Goal: Task Accomplishment & Management: Use online tool/utility

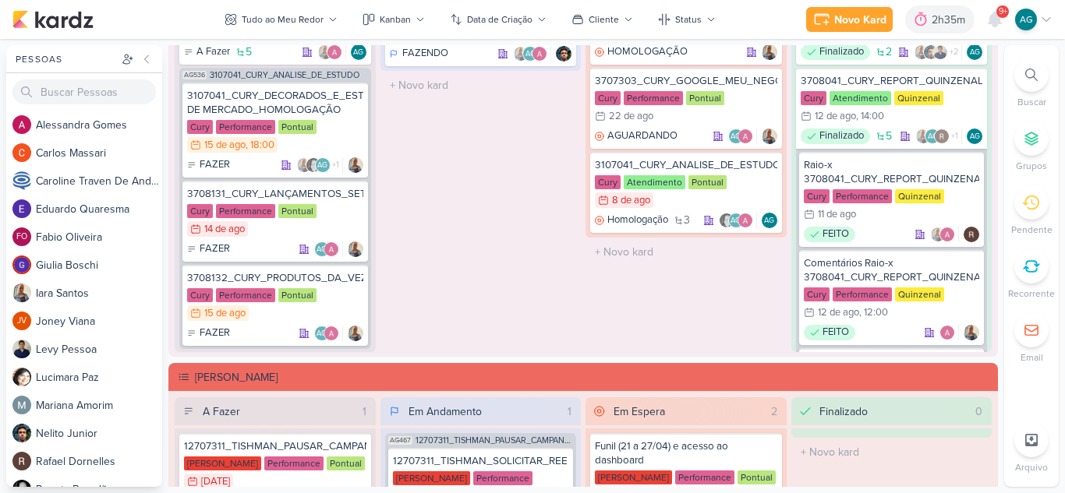
scroll to position [2035, 0]
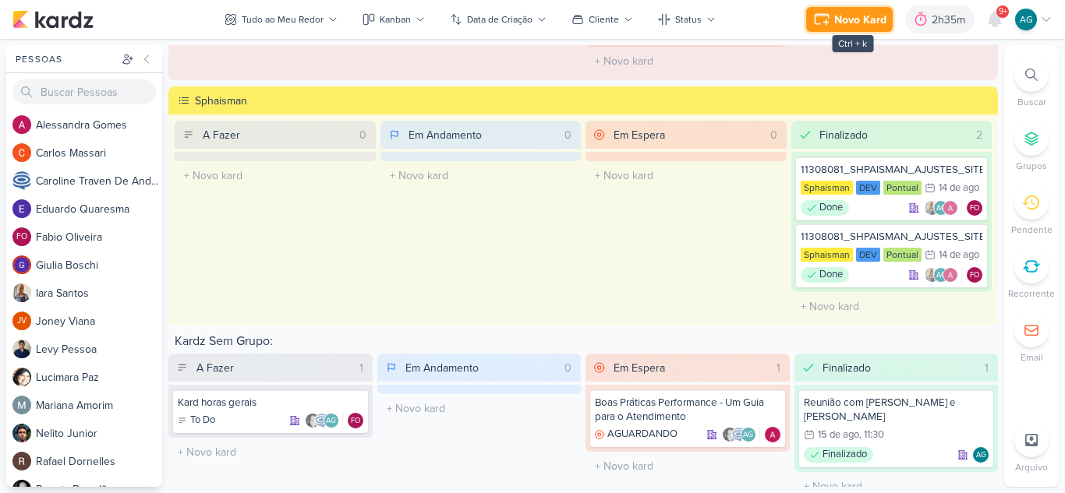
click at [868, 23] on div "Novo Kard" at bounding box center [860, 20] width 52 height 16
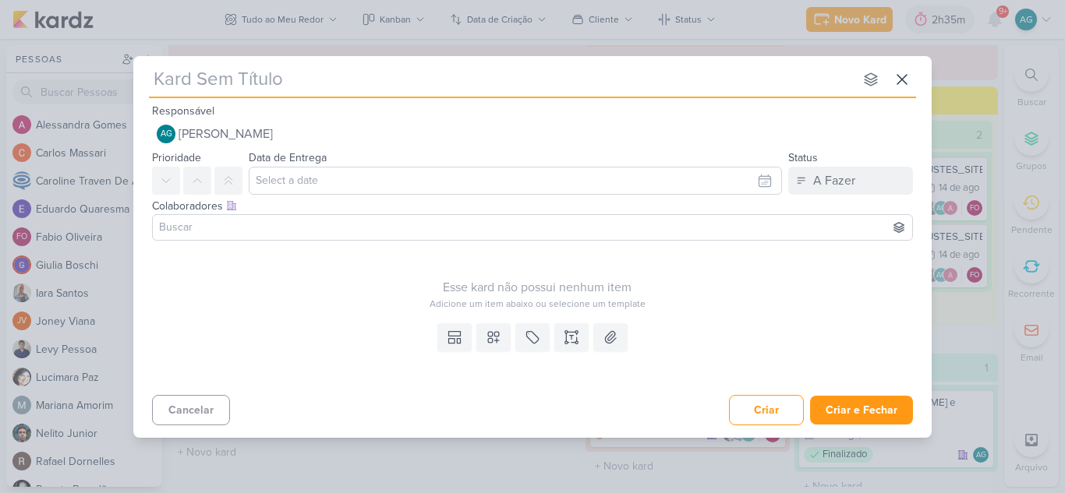
type input "Reunião de Kickoff | Betina - Cury & Clicktarget"
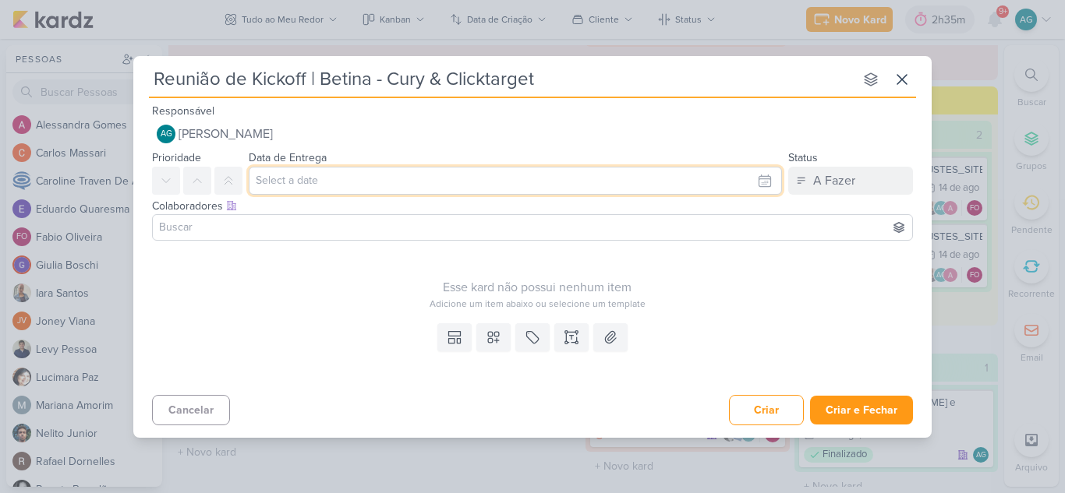
click at [406, 183] on input "text" at bounding box center [515, 181] width 533 height 28
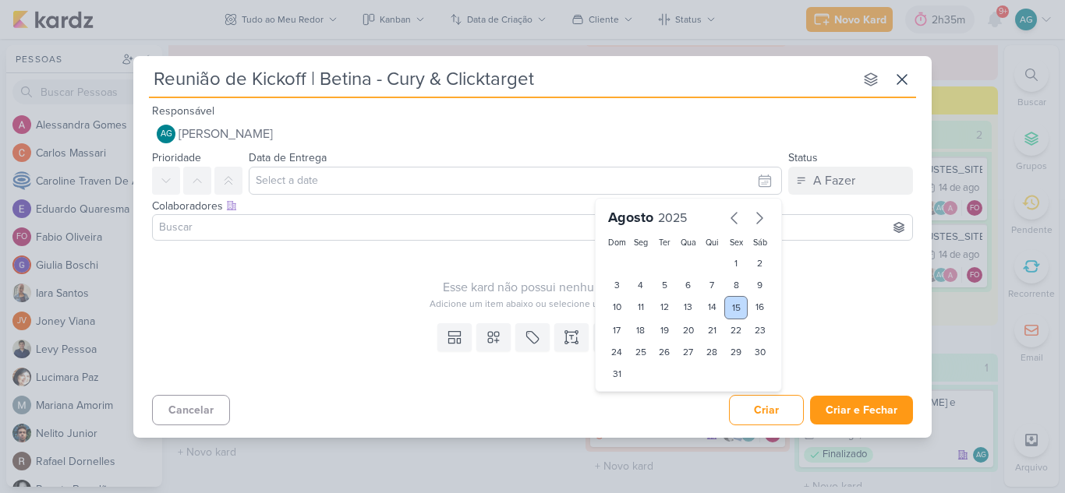
click at [738, 309] on div "15" at bounding box center [736, 307] width 24 height 23
type input "[DATE] 23:59"
click at [635, 402] on select "00 01 02 03 04 05 06 07 08 09 10 11 12 13 14 15 16 17 18 19 20 21 22 23" at bounding box center [641, 400] width 22 height 19
select select "14"
click at [630, 391] on select "00 01 02 03 04 05 06 07 08 09 10 11 12 13 14 15 16 17 18 19 20 21 22 23" at bounding box center [641, 400] width 22 height 19
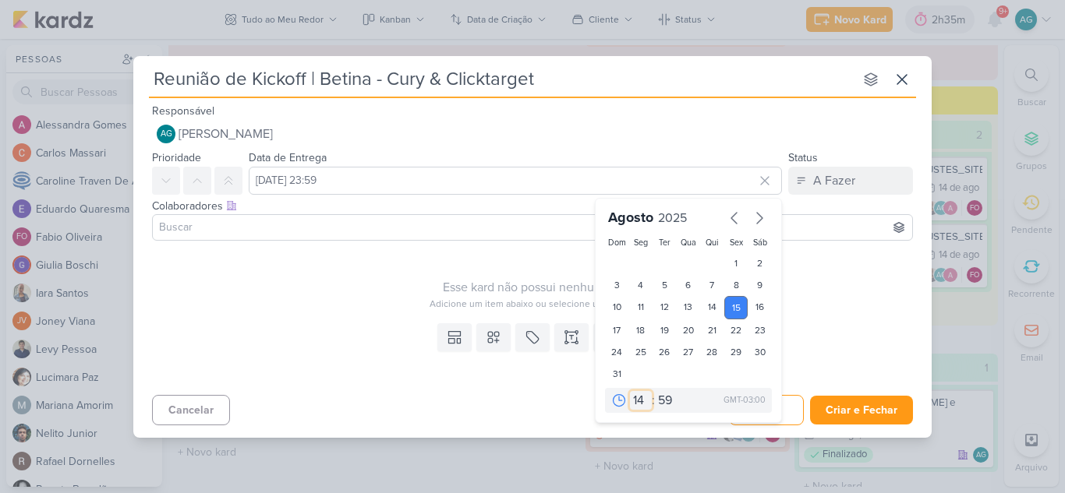
type input "[DATE] 14:59"
click at [671, 398] on select "00 05 10 15 20 25 30 35 40 45 50 55 59" at bounding box center [666, 400] width 22 height 19
select select "0"
click at [655, 391] on select "00 05 10 15 20 25 30 35 40 45 50 55 59" at bounding box center [666, 400] width 22 height 19
type input "[DATE] 14:00"
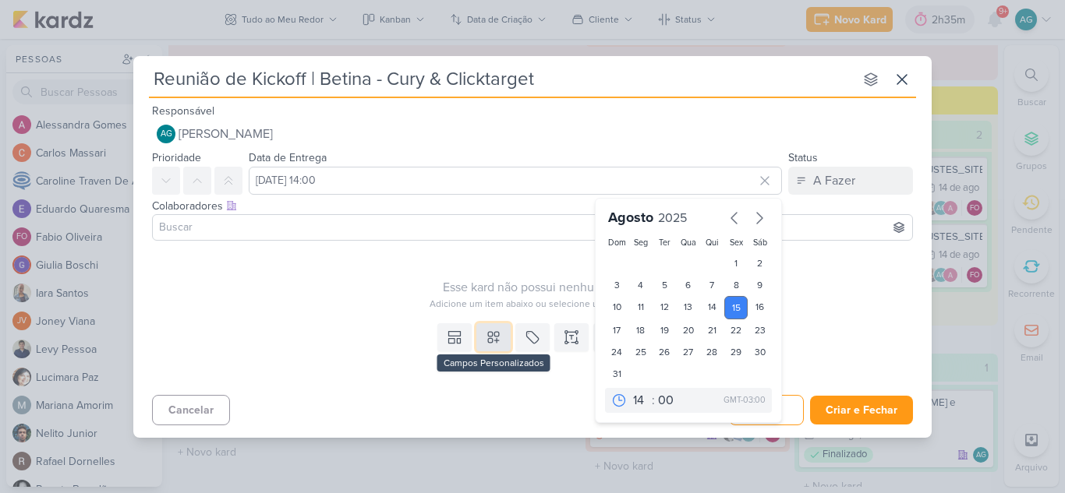
click at [493, 338] on icon at bounding box center [494, 338] width 16 height 16
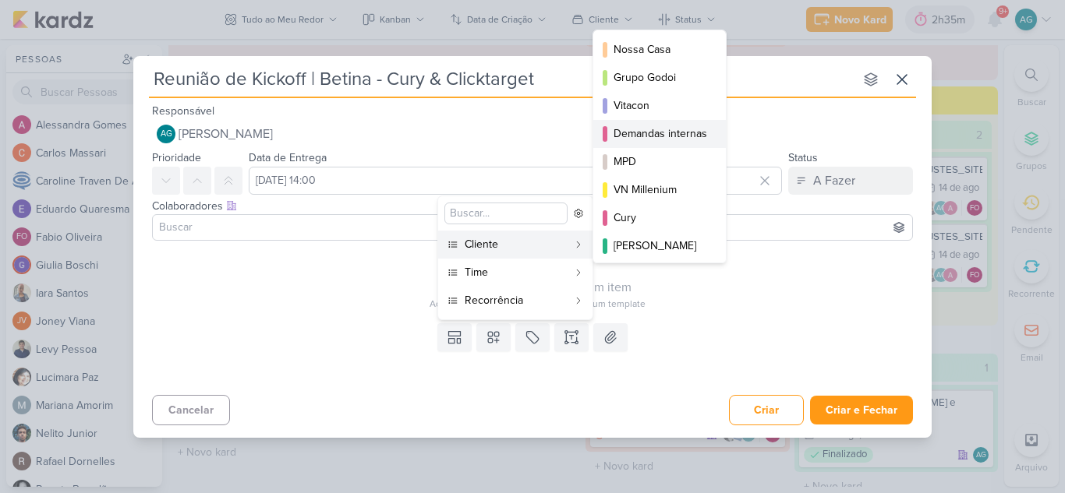
scroll to position [78, 0]
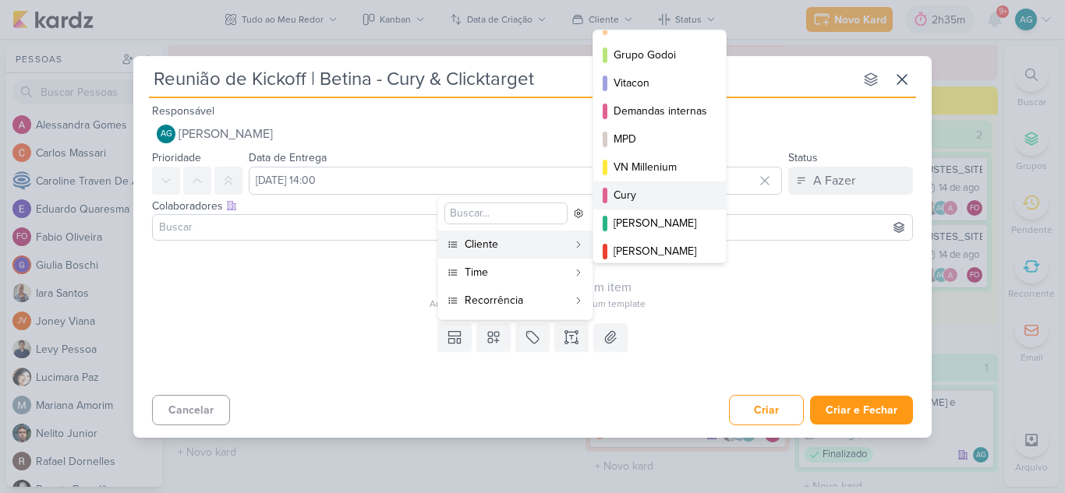
click at [650, 196] on div "Cury" at bounding box center [661, 195] width 94 height 16
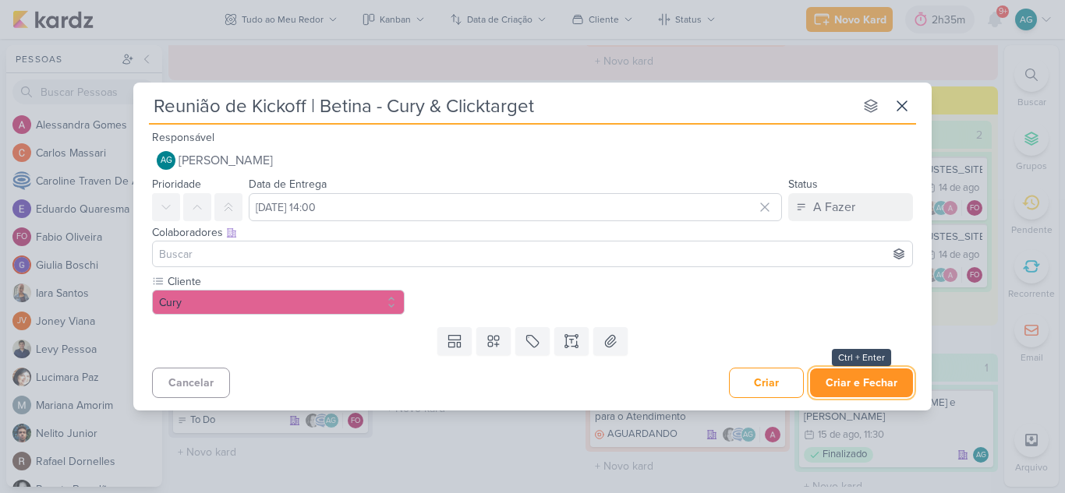
click at [879, 385] on button "Criar e Fechar" at bounding box center [861, 383] width 103 height 29
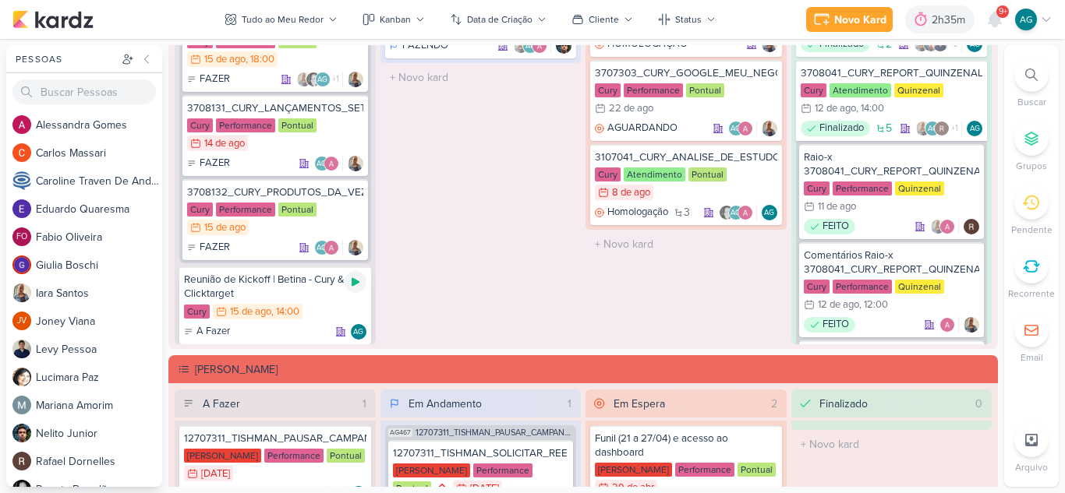
click at [354, 286] on icon at bounding box center [355, 282] width 12 height 12
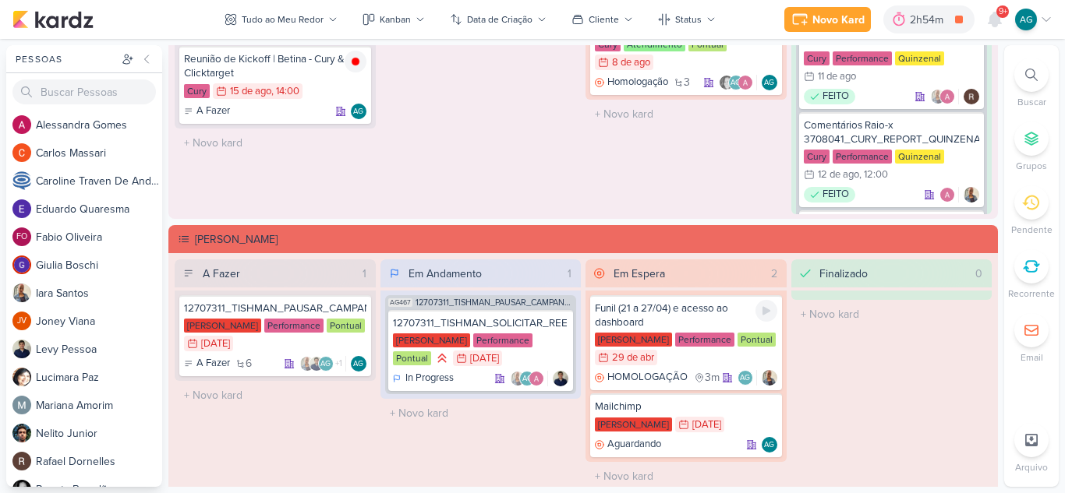
scroll to position [1801, 0]
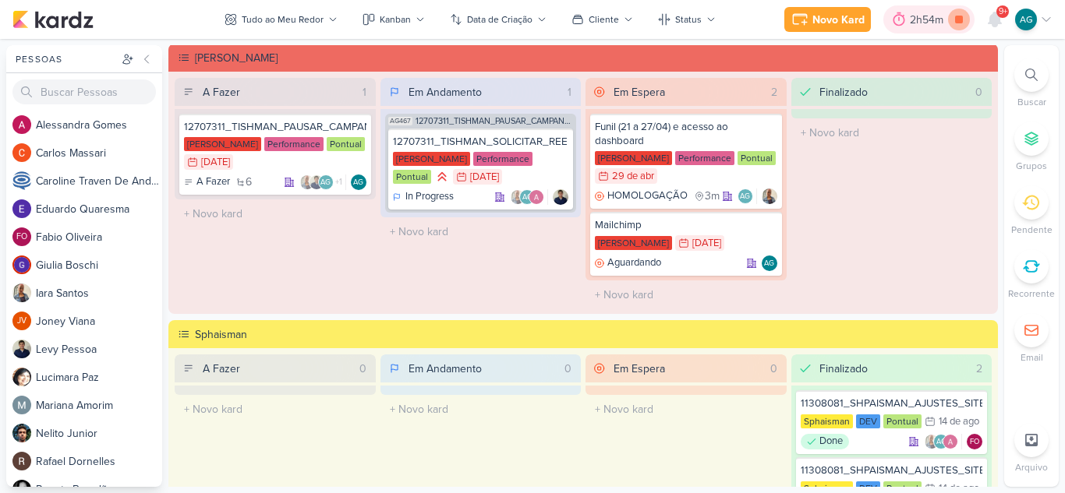
click at [955, 20] on icon at bounding box center [959, 20] width 8 height 8
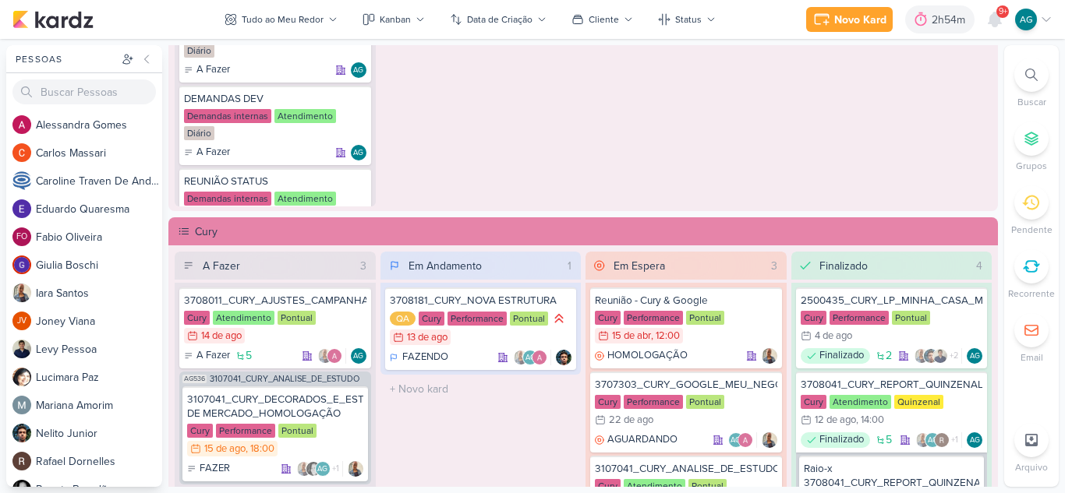
scroll to position [943, 0]
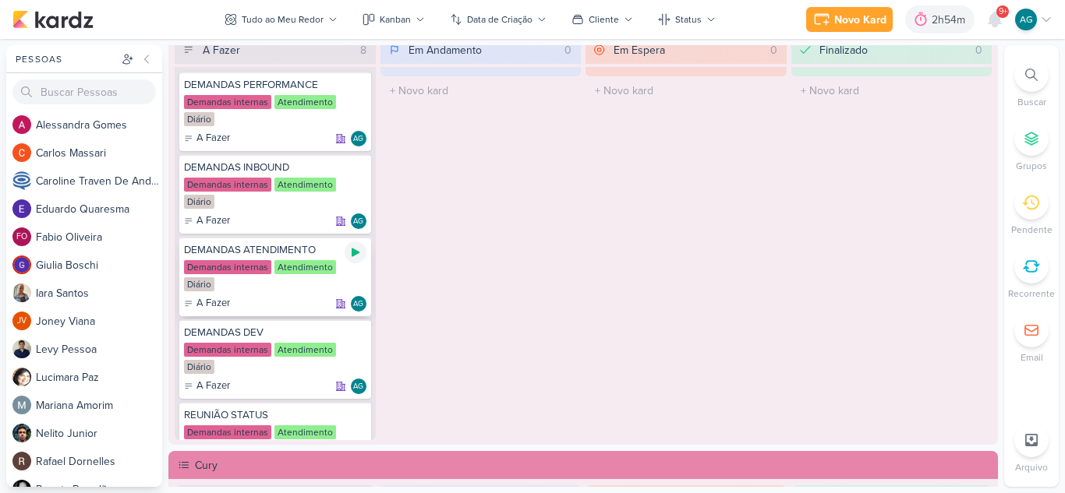
click at [359, 250] on icon at bounding box center [355, 252] width 12 height 12
